Goal: Browse casually: Explore the website without a specific task or goal

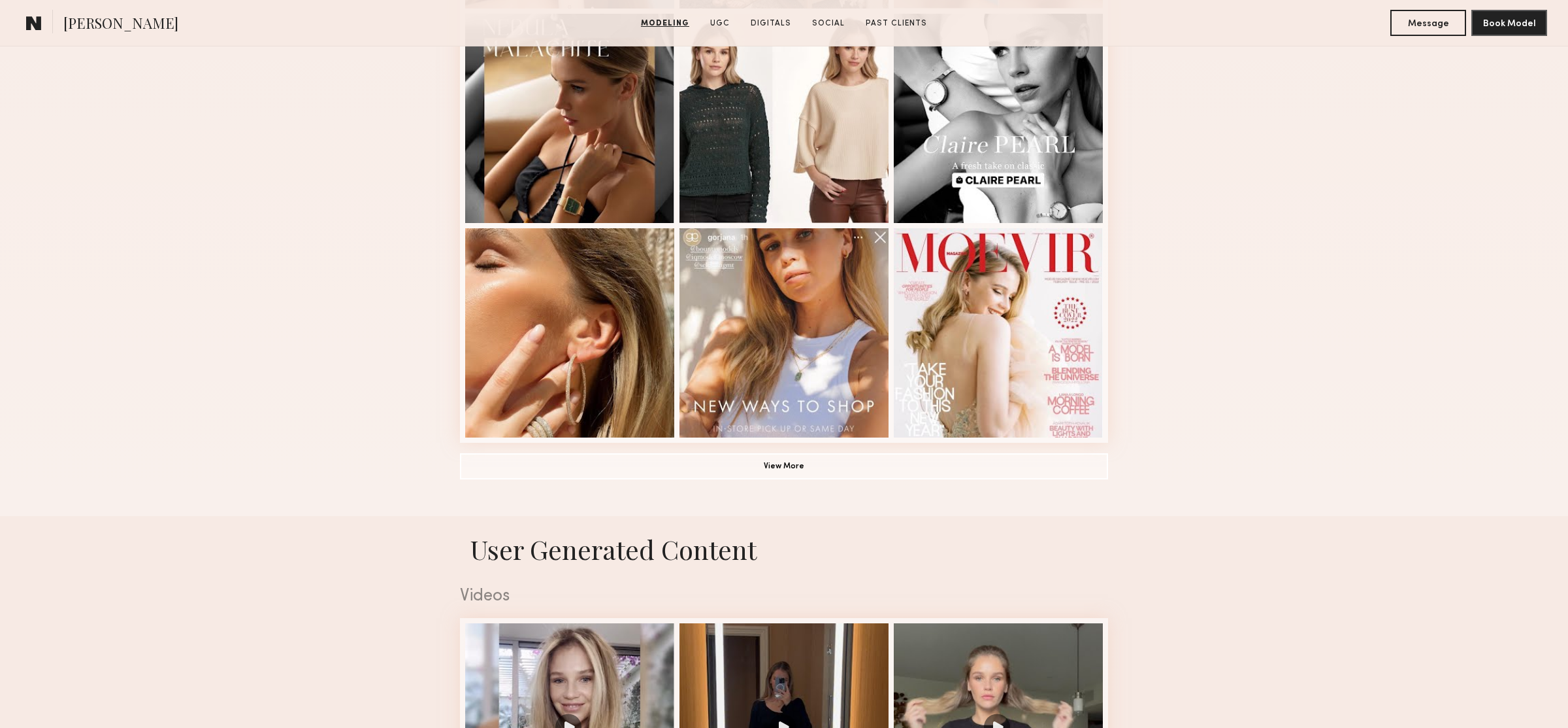
scroll to position [799, 0]
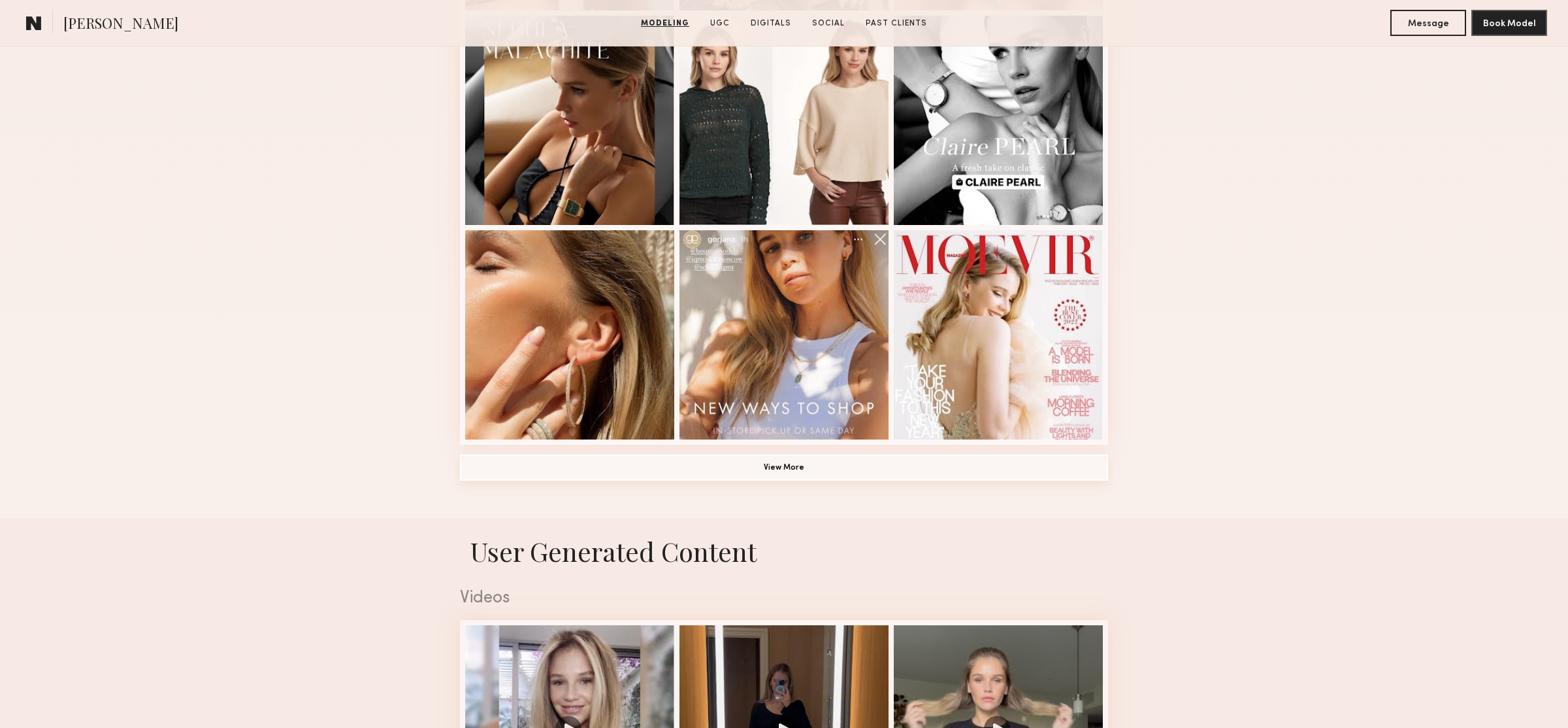
click at [793, 473] on button "View More" at bounding box center [784, 467] width 648 height 26
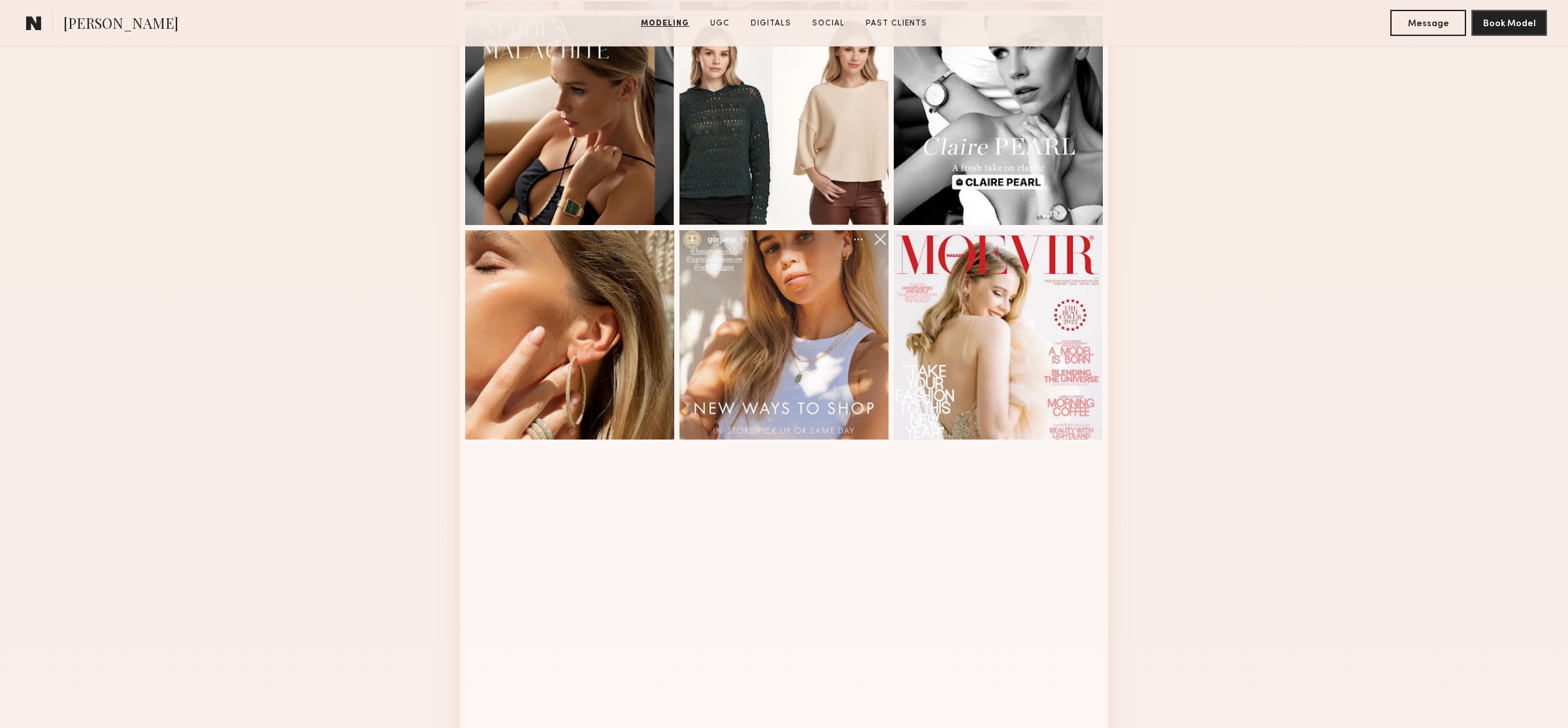
click at [776, 467] on div at bounding box center [784, 549] width 209 height 209
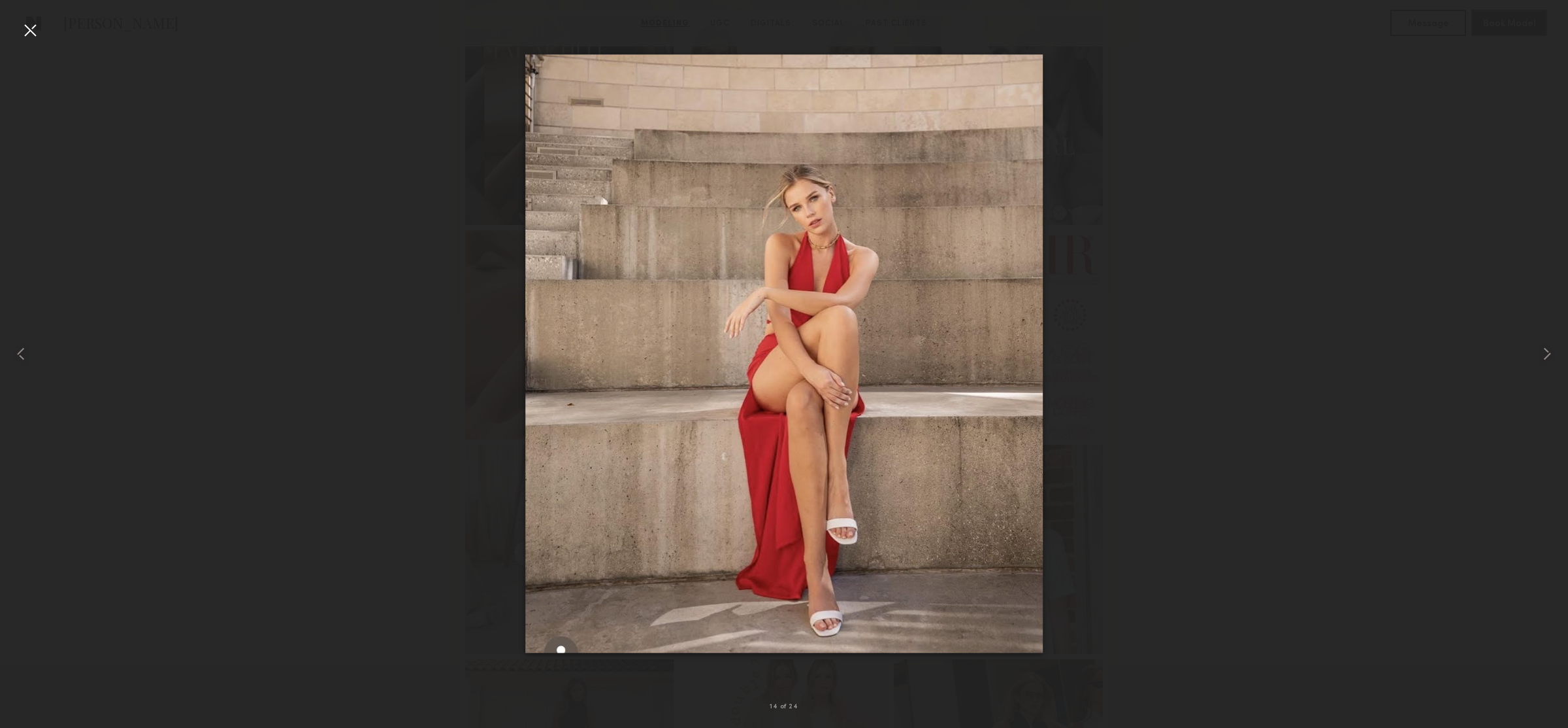
click at [378, 280] on div at bounding box center [784, 353] width 1568 height 665
click at [31, 35] on div at bounding box center [30, 30] width 21 height 21
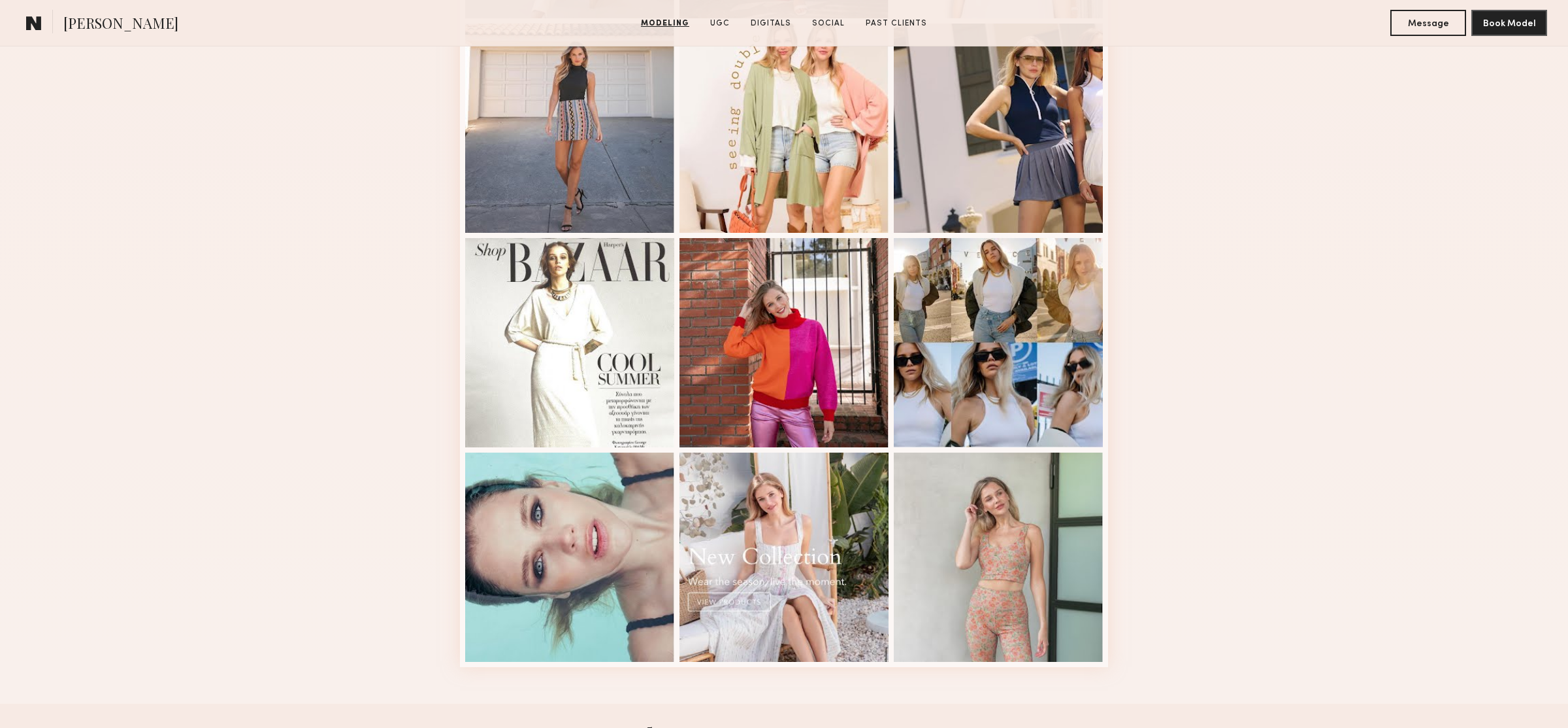
scroll to position [1422, 0]
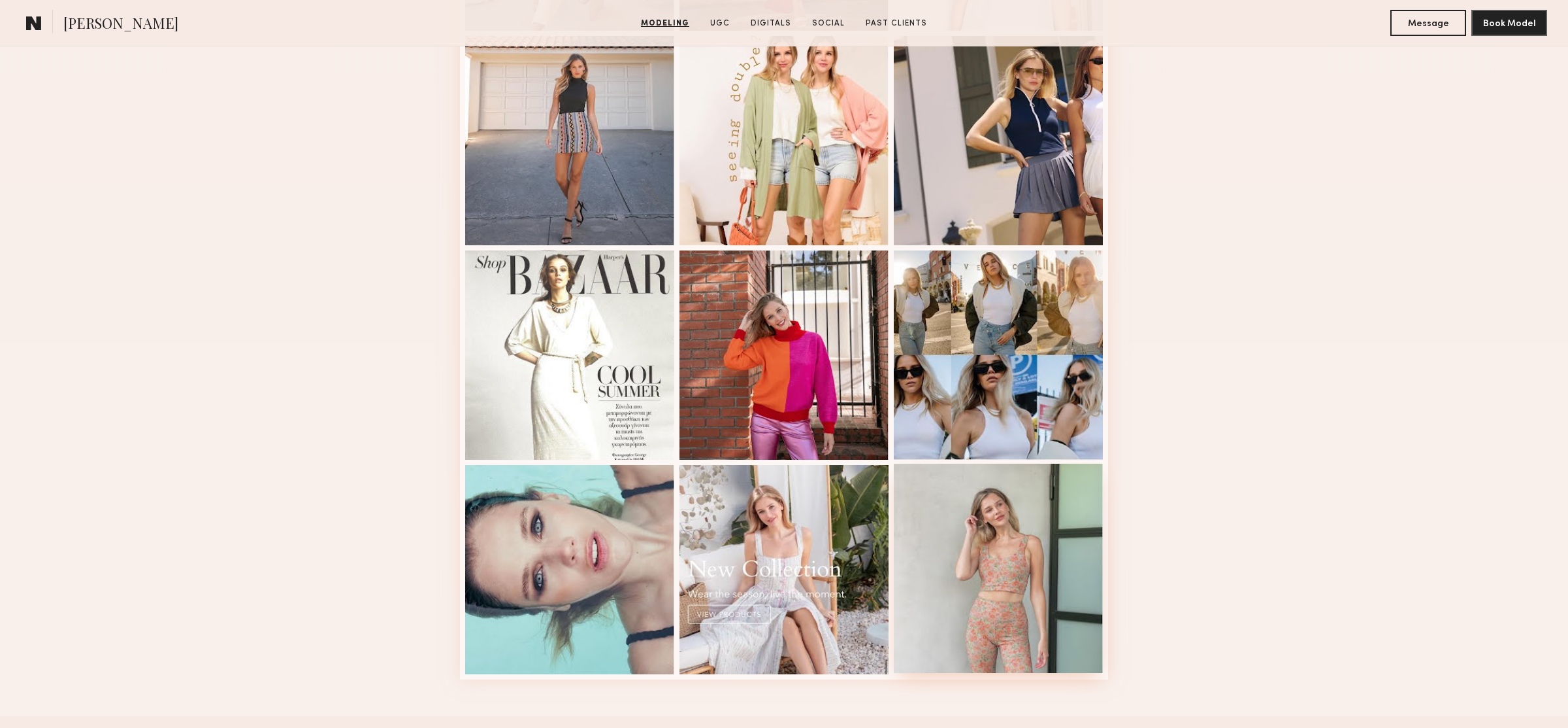
click at [1055, 581] on div at bounding box center [998, 568] width 209 height 209
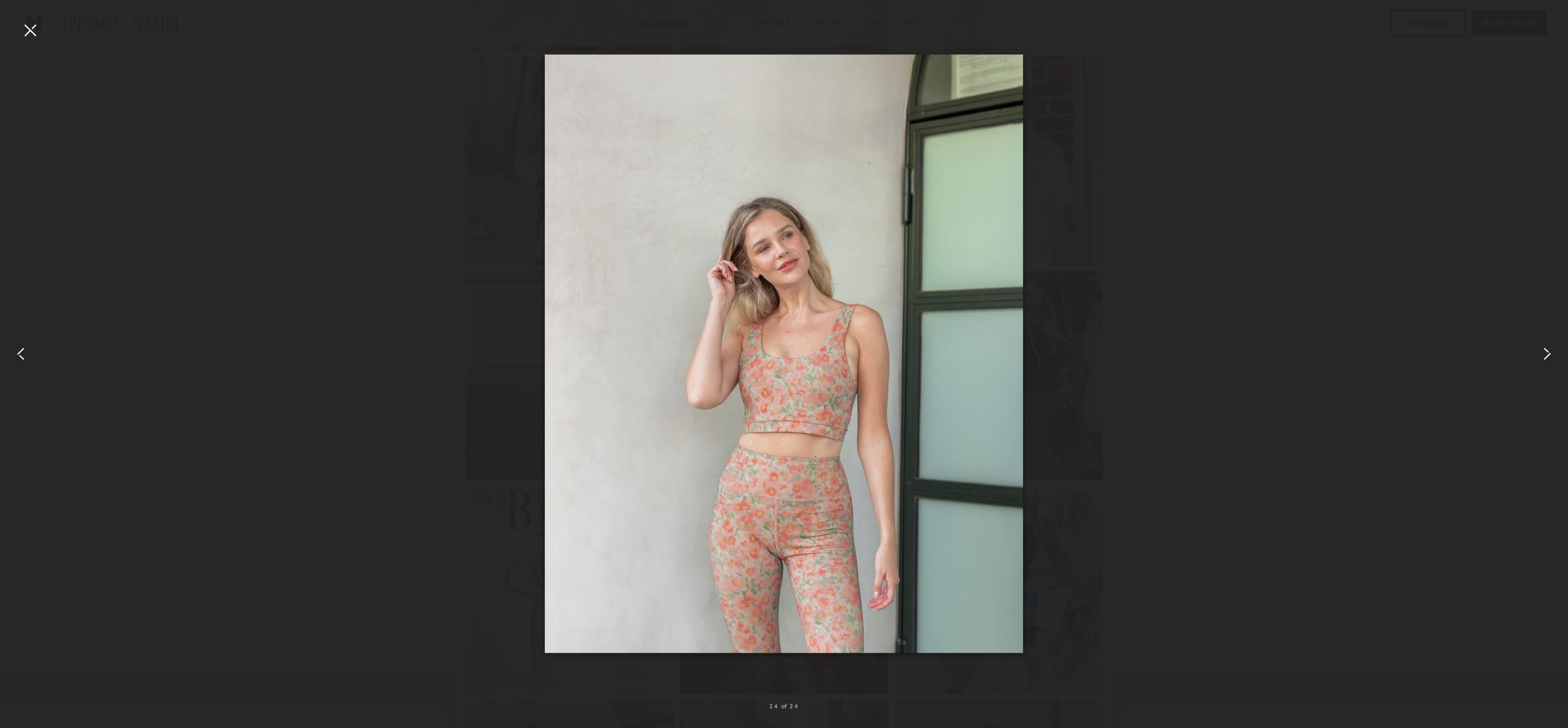
scroll to position [1187, 0]
click at [1141, 316] on div at bounding box center [784, 353] width 1568 height 665
click at [21, 24] on div at bounding box center [30, 30] width 21 height 21
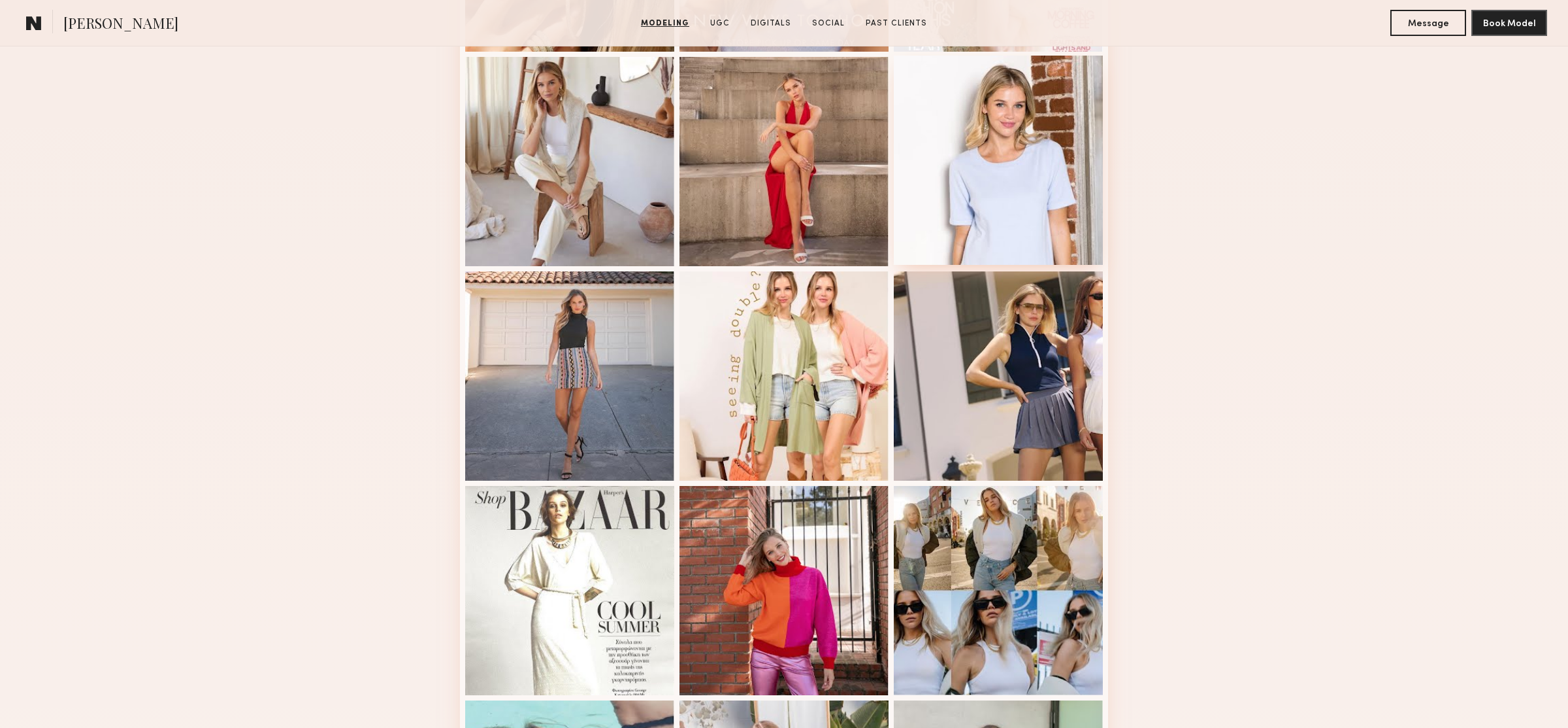
click at [1042, 168] on div at bounding box center [998, 159] width 209 height 209
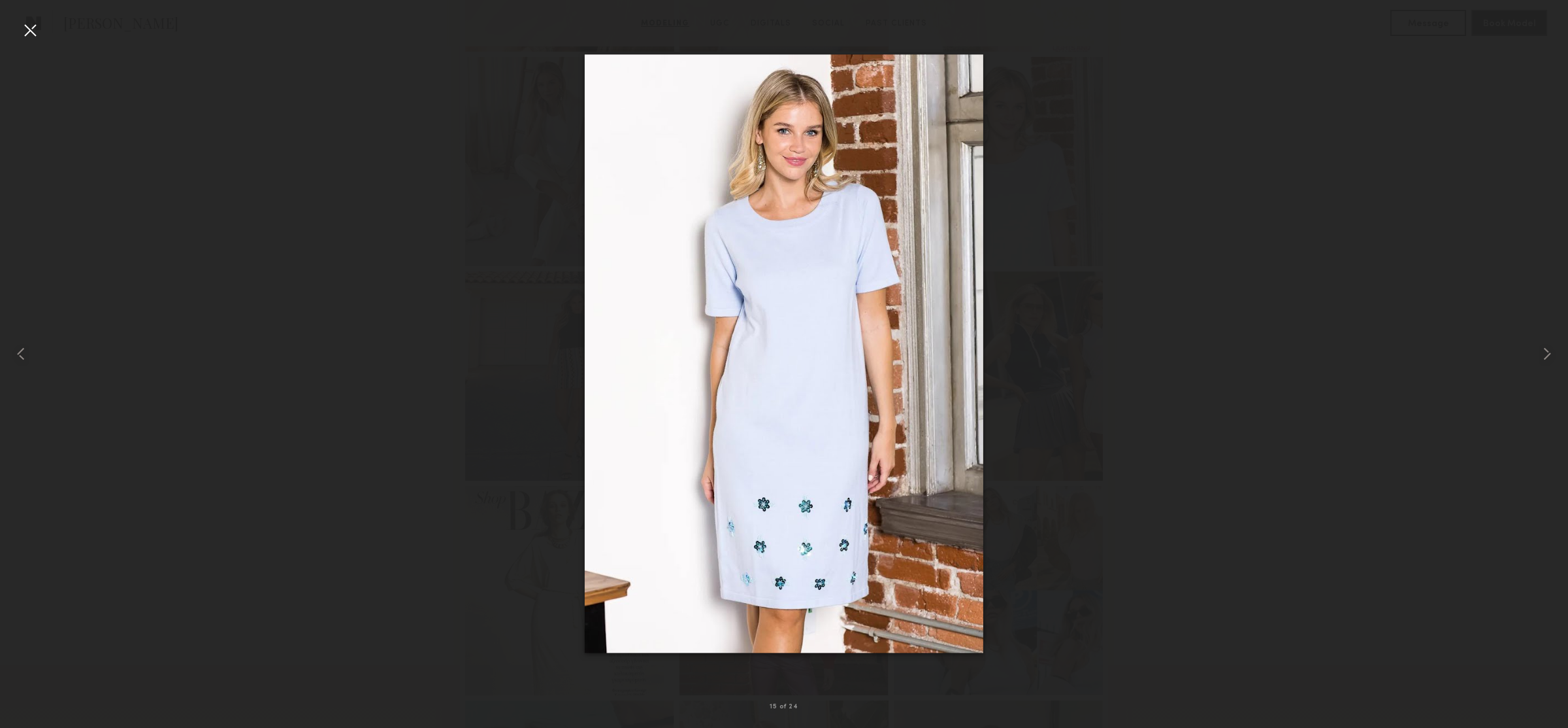
scroll to position [1189, 0]
click at [1156, 182] on div at bounding box center [784, 353] width 1568 height 665
click at [33, 31] on div at bounding box center [30, 30] width 21 height 21
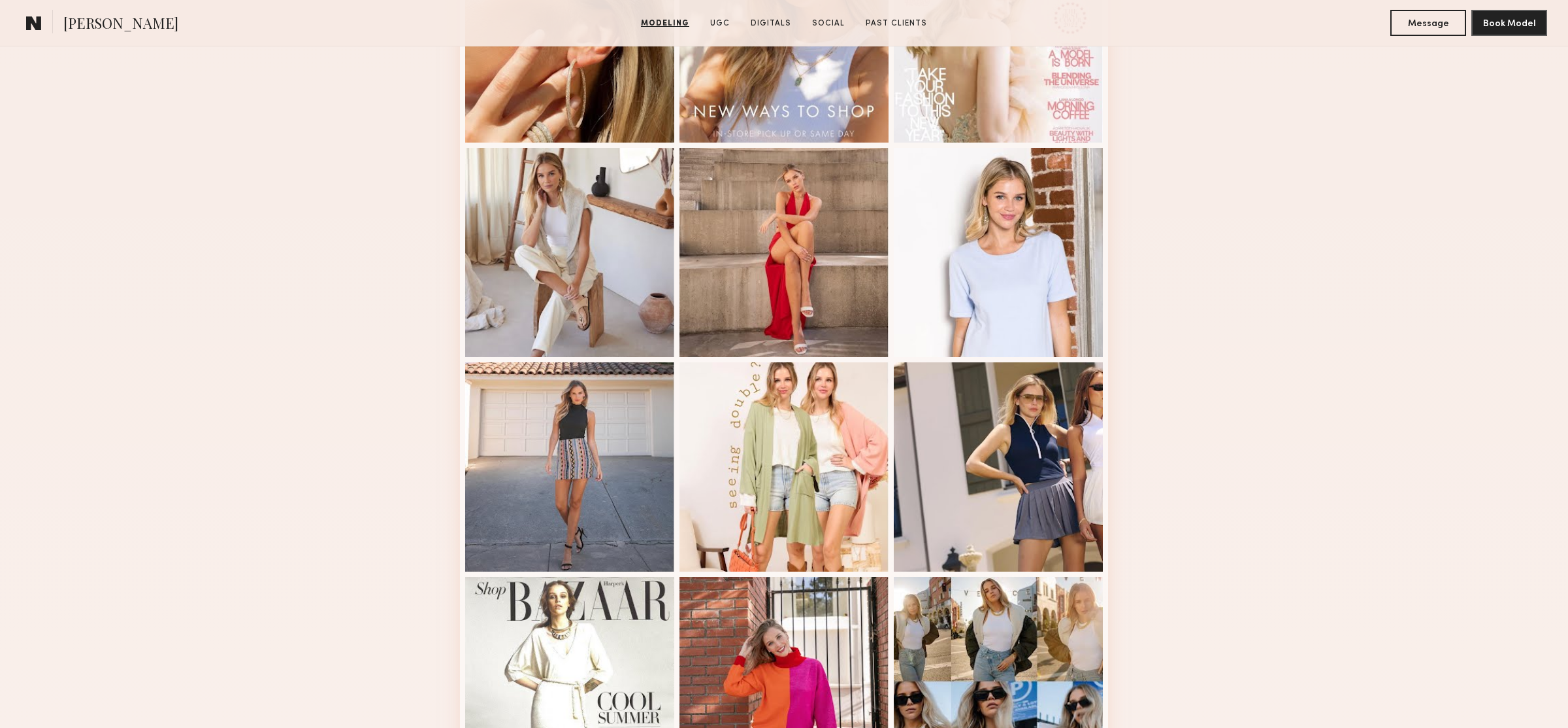
scroll to position [1060, 0]
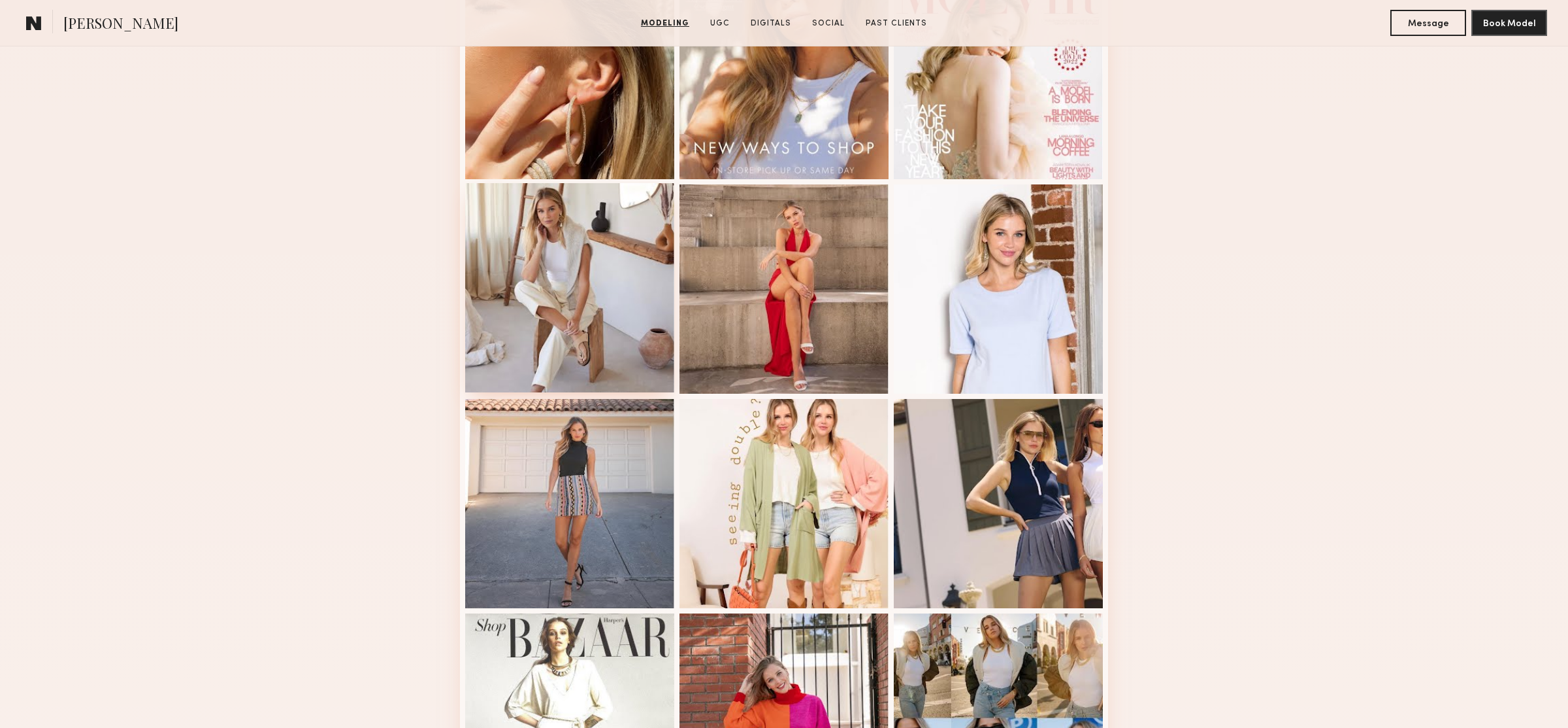
click at [562, 274] on div at bounding box center [569, 287] width 209 height 209
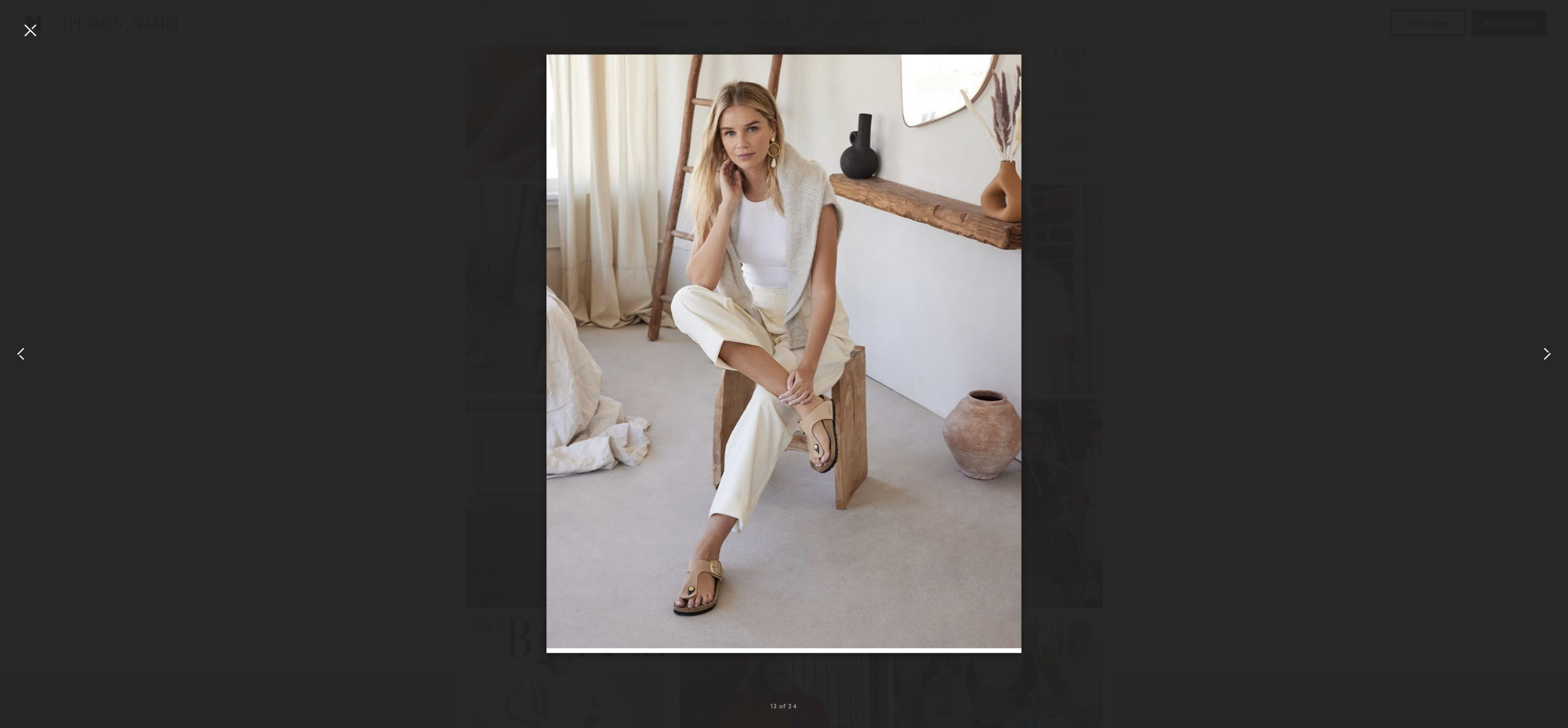
click at [369, 259] on div at bounding box center [784, 353] width 1568 height 665
click at [27, 35] on div at bounding box center [30, 30] width 21 height 21
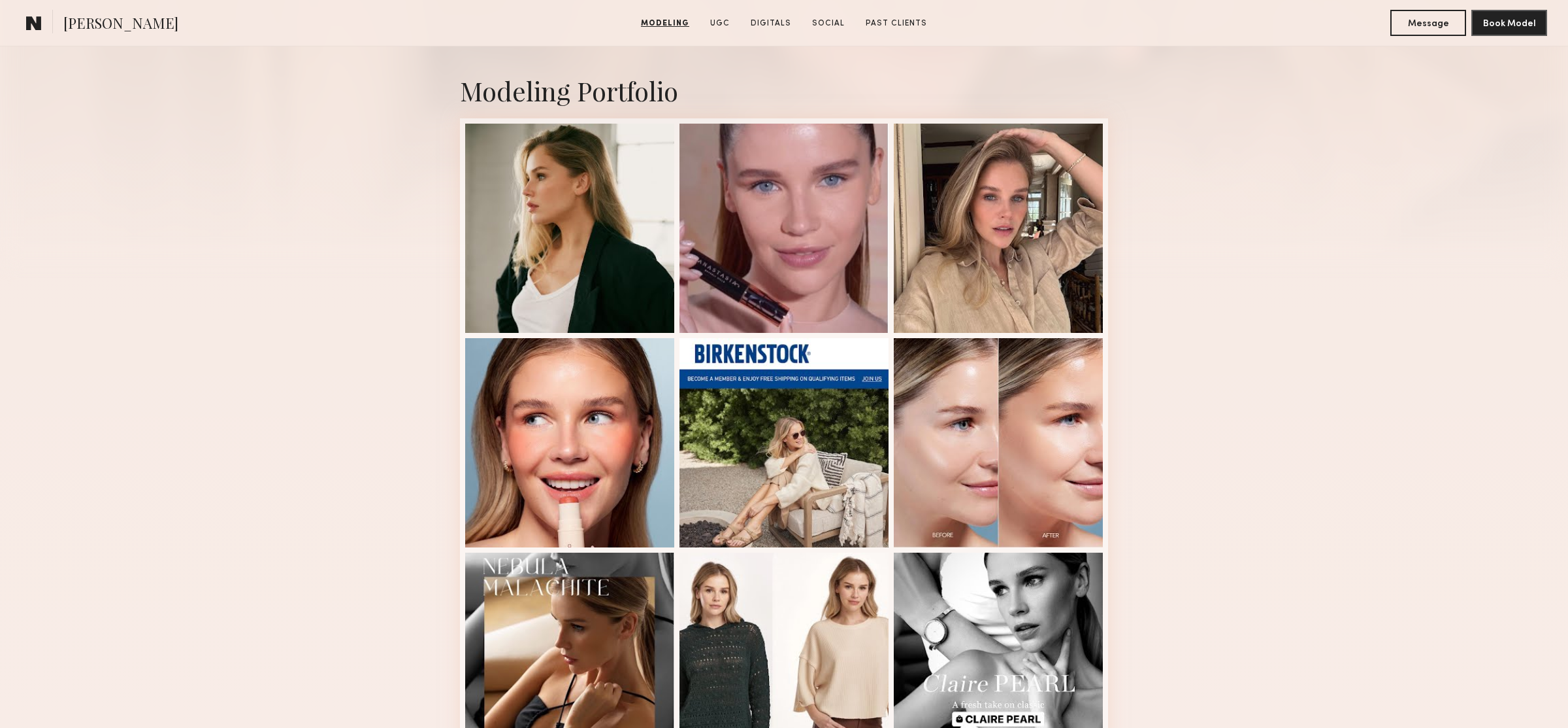
scroll to position [170, 0]
